Goal: Check status: Check status

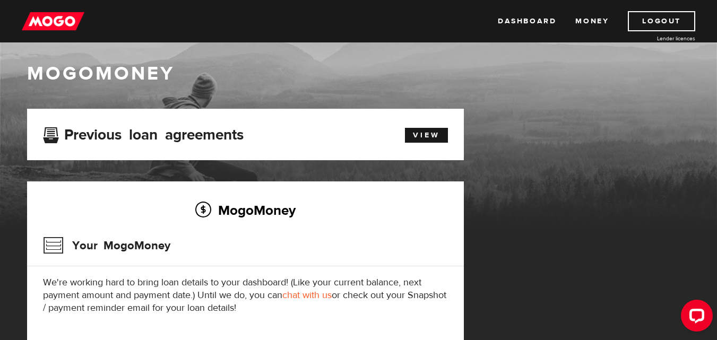
scroll to position [5, 0]
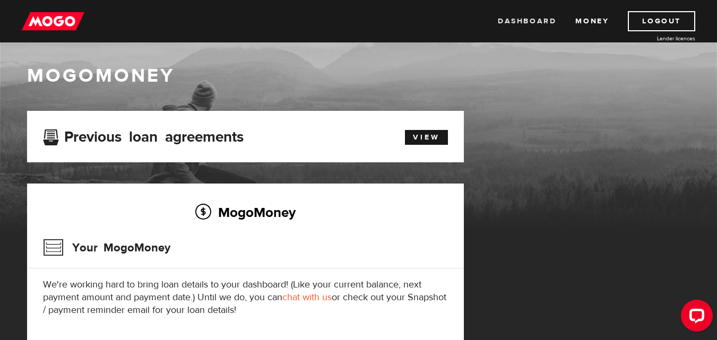
click at [534, 25] on link "Dashboard" at bounding box center [527, 21] width 58 height 20
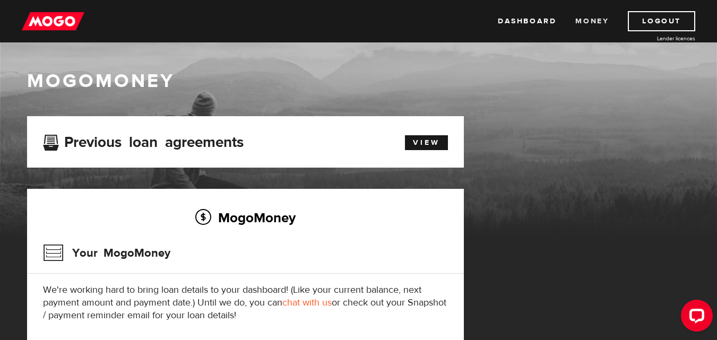
click at [589, 22] on link "Money" at bounding box center [592, 21] width 33 height 20
click at [440, 129] on div "Previous loan agreements View" at bounding box center [245, 142] width 437 height 52
click at [432, 141] on link "View" at bounding box center [426, 142] width 43 height 15
click at [655, 21] on link "Logout" at bounding box center [661, 21] width 67 height 20
